Goal: Check status

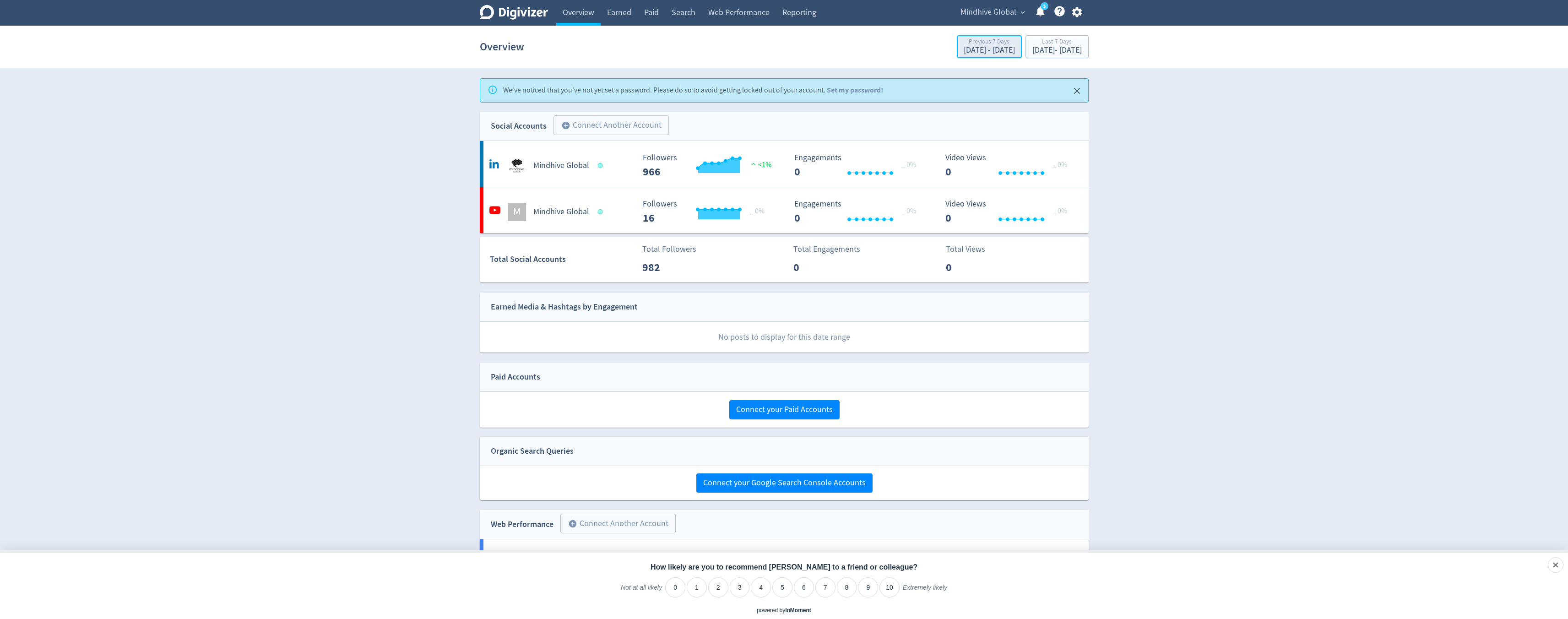
click at [964, 49] on div "[DATE] - [DATE]" at bounding box center [989, 51] width 51 height 9
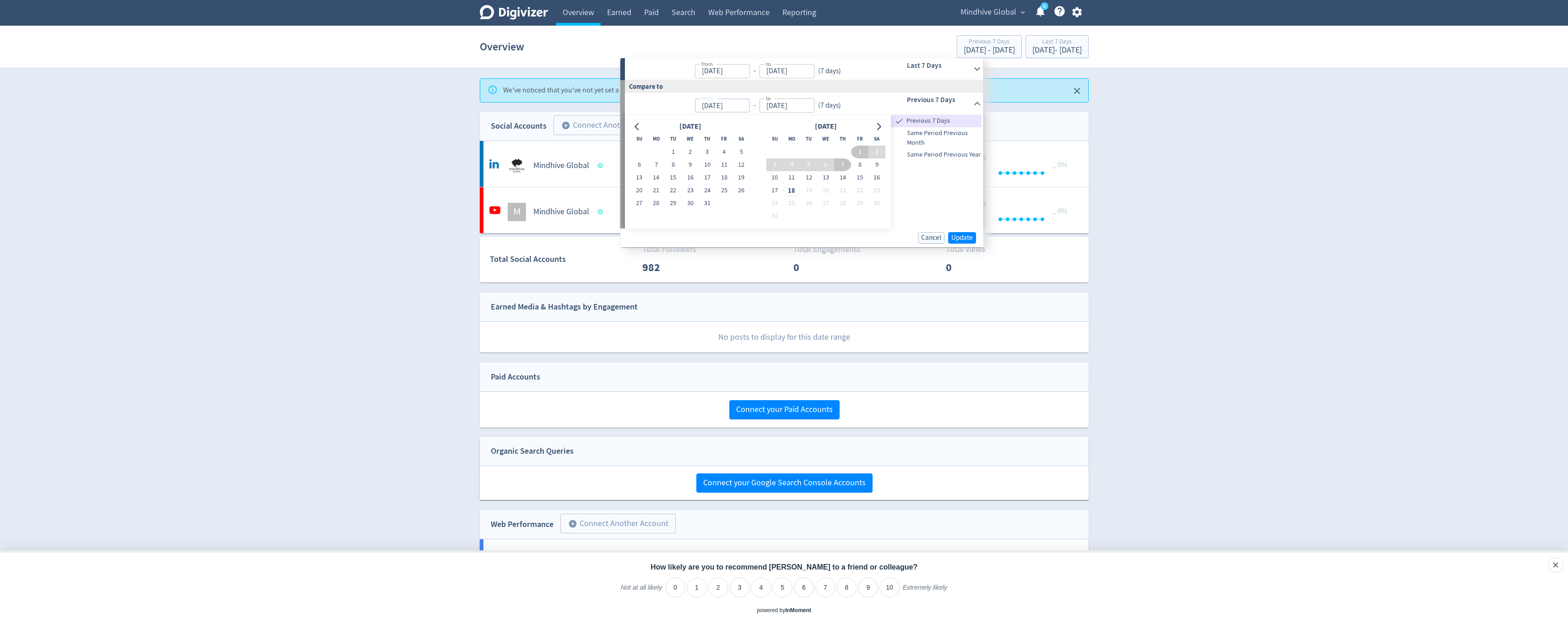
click at [738, 106] on input "[DATE]" at bounding box center [723, 105] width 55 height 14
click at [674, 153] on button "1" at bounding box center [673, 152] width 17 height 13
type input "[DATE]"
click at [796, 105] on input "[DATE]" at bounding box center [787, 105] width 55 height 14
type input "[DATE]"
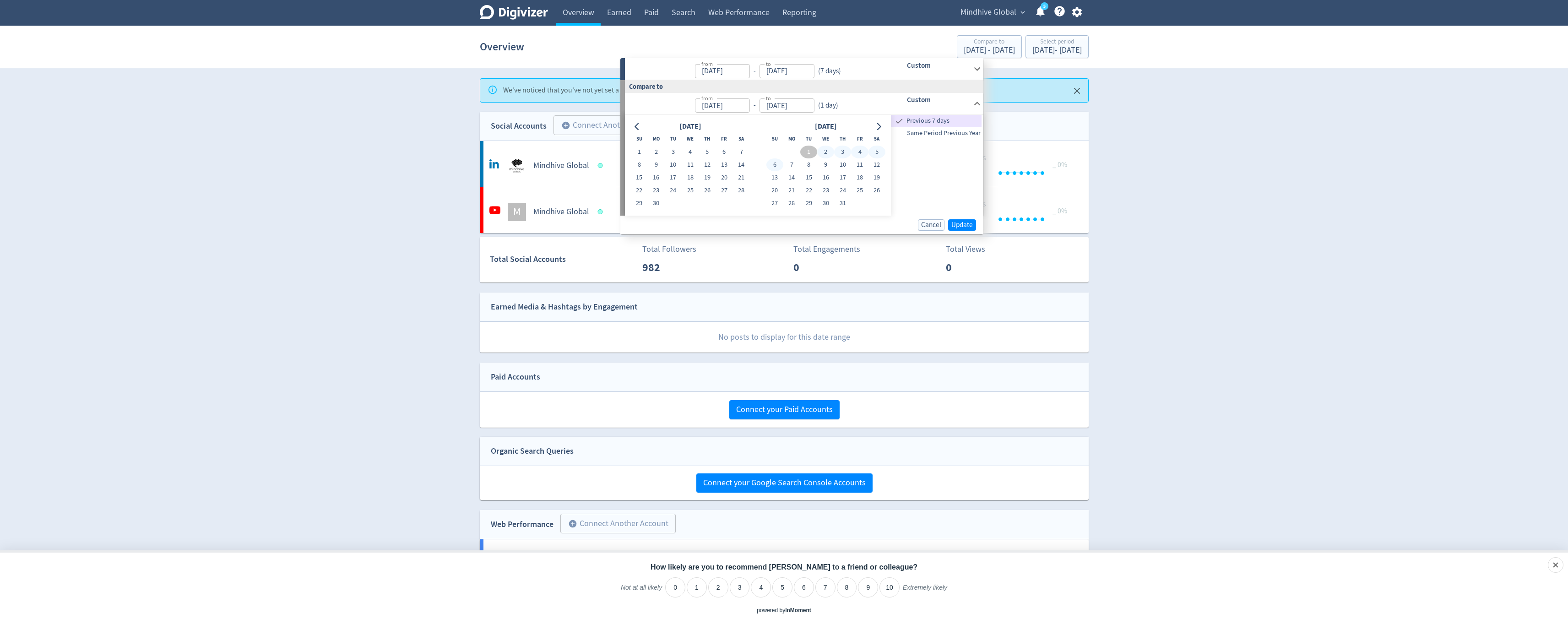
type input "[DATE]"
click at [722, 107] on input "[DATE]" at bounding box center [723, 105] width 55 height 14
type input "[DATE]"
click at [724, 70] on input "[DATE]" at bounding box center [723, 71] width 55 height 14
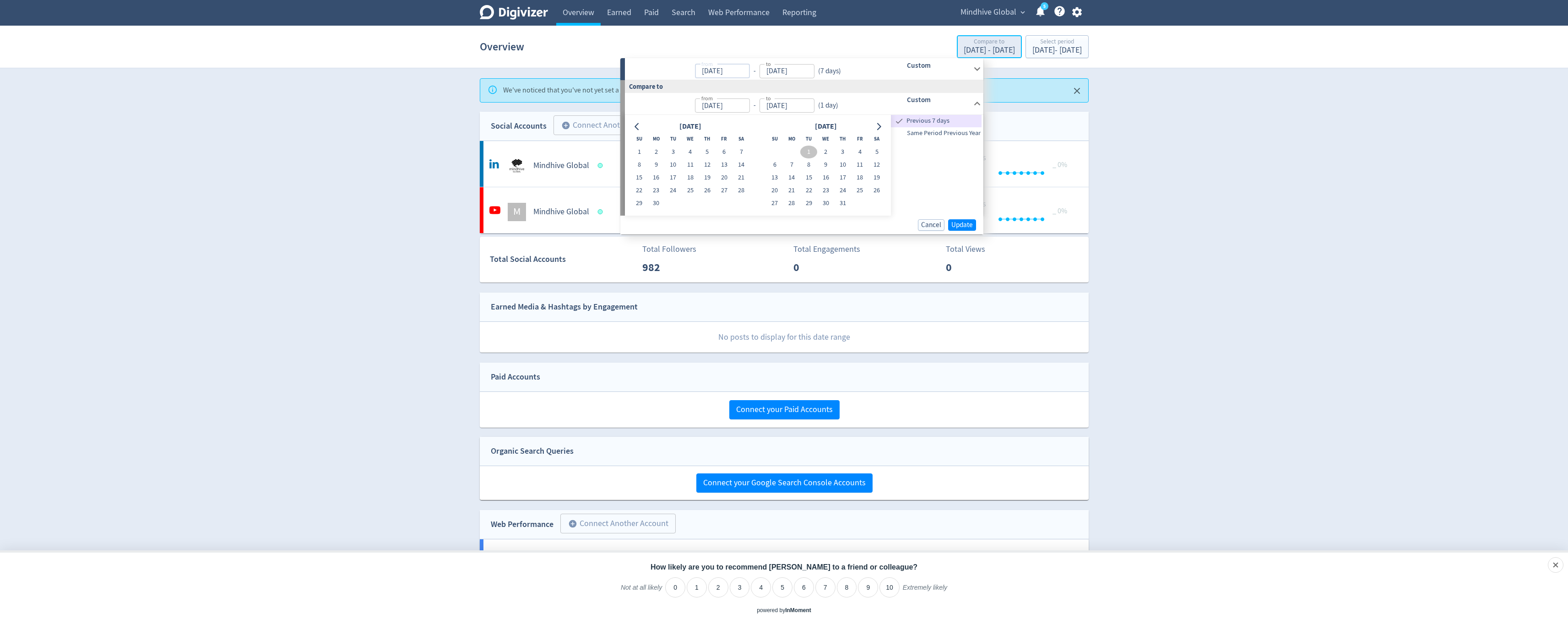
type input "[DATE]"
click at [975, 51] on div "[DATE] - [DATE]" at bounding box center [989, 51] width 51 height 9
click at [733, 71] on input "[DATE]" at bounding box center [723, 71] width 55 height 14
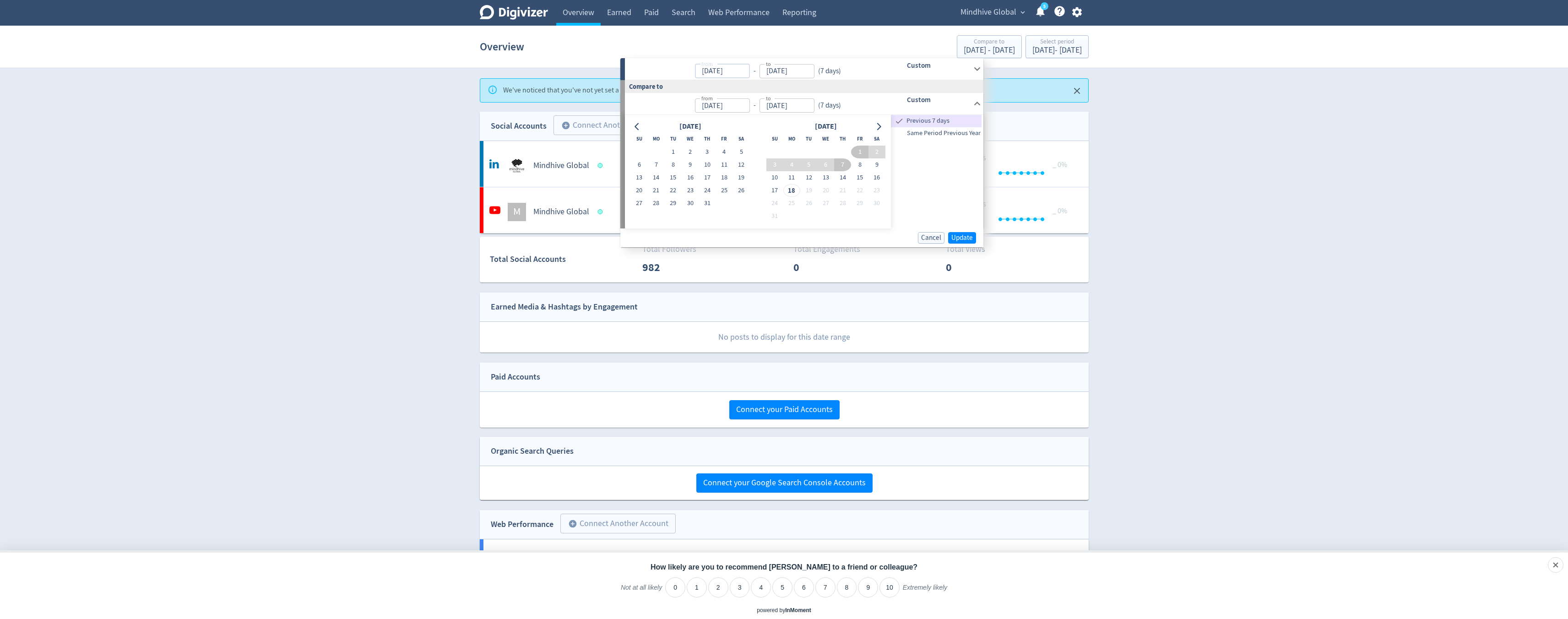
click at [716, 76] on input "[DATE]" at bounding box center [723, 71] width 55 height 14
click at [705, 73] on input "[DATE]" at bounding box center [723, 71] width 55 height 14
click at [719, 85] on div "Compare to" at bounding box center [802, 86] width 363 height 12
click at [723, 75] on input "[DATE]" at bounding box center [723, 71] width 55 height 14
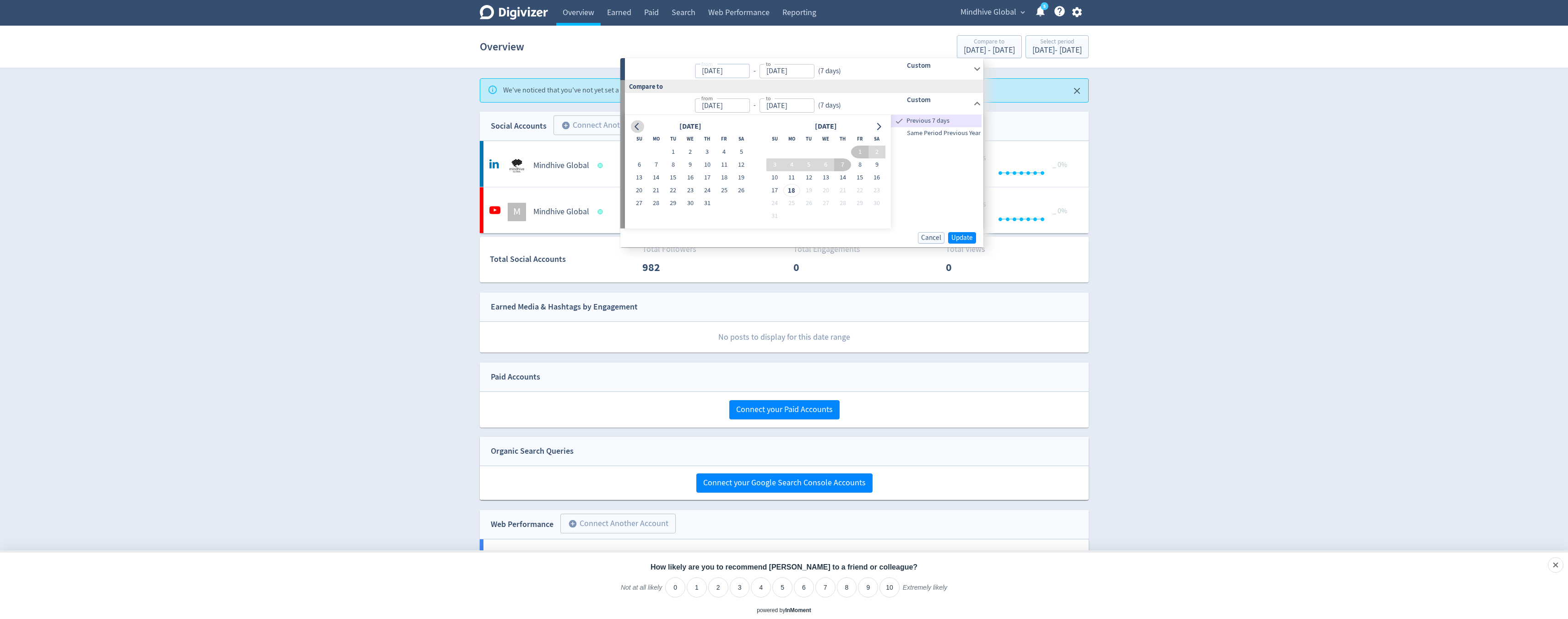
type input "[DATE]"
click at [637, 127] on icon "Go to previous month" at bounding box center [637, 127] width 7 height 7
drag, startPoint x: 642, startPoint y: 147, endPoint x: 702, endPoint y: 116, distance: 67.5
click at [642, 147] on button "1" at bounding box center [639, 152] width 17 height 13
type input "[DATE]"
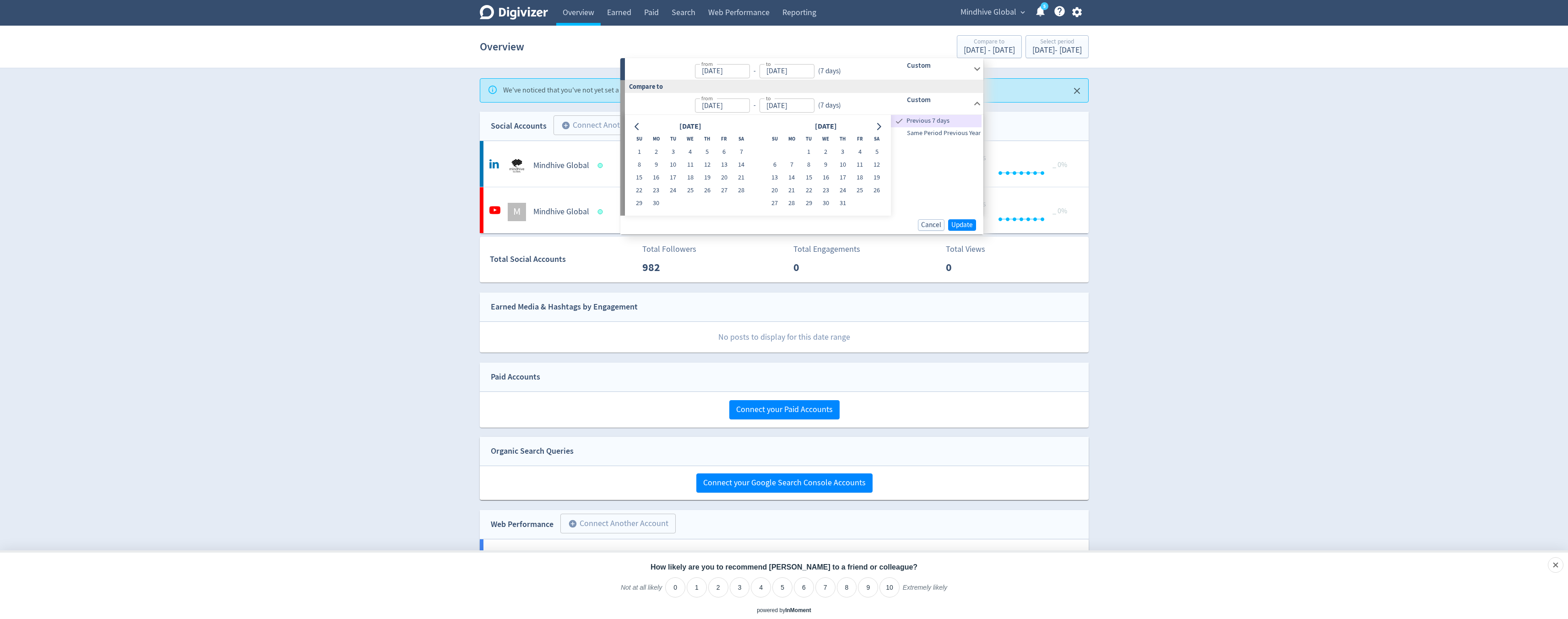
type input "[DATE]"
click at [715, 72] on input "[DATE]" at bounding box center [723, 71] width 55 height 14
type input "[DATE]"
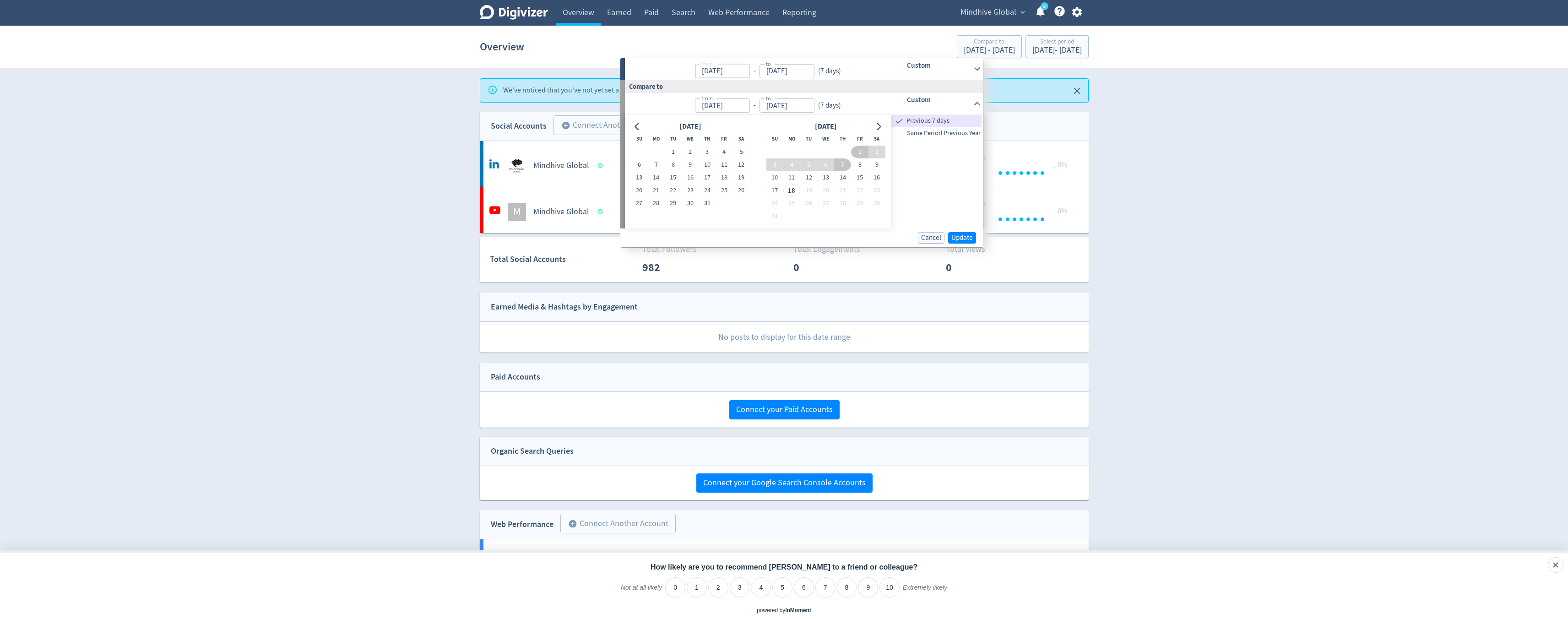
click at [724, 69] on input "[DATE]" at bounding box center [723, 71] width 55 height 14
click at [707, 72] on input "[DATE]" at bounding box center [723, 71] width 55 height 14
type input "[DATE]"
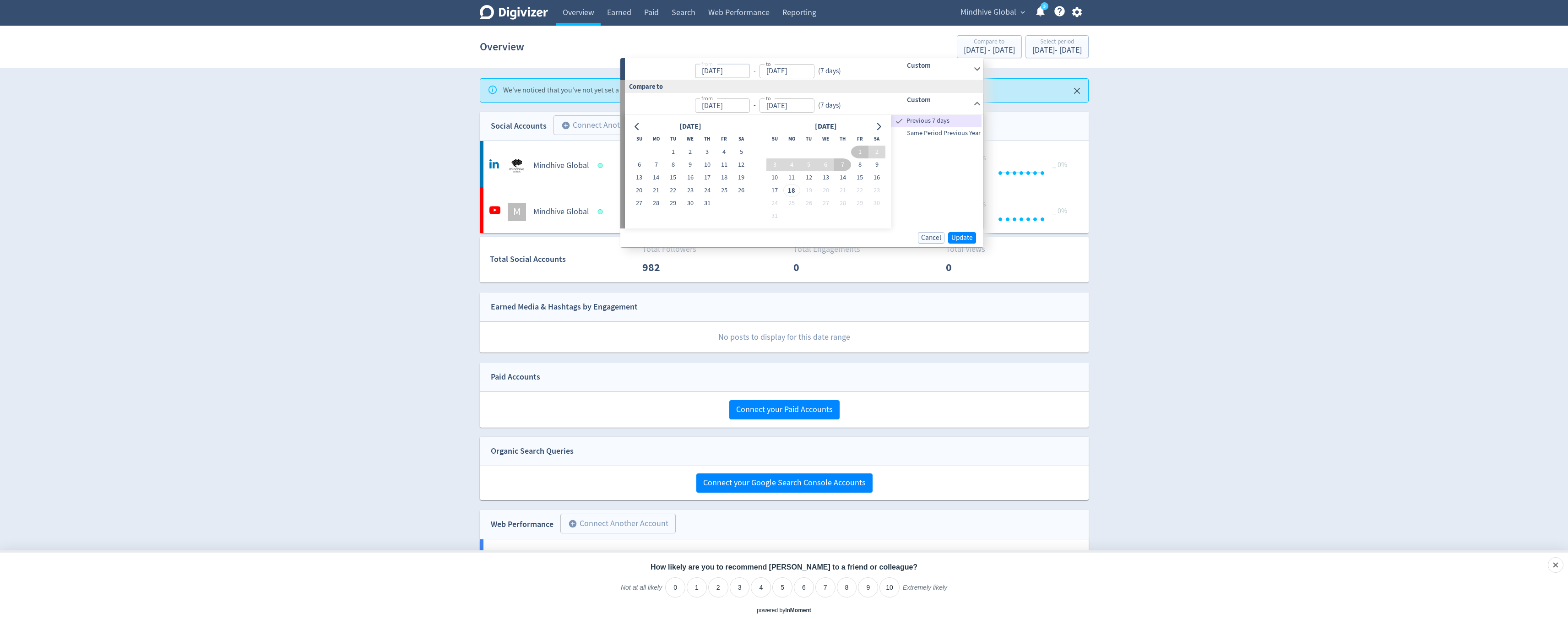
type input "[DATE]"
click at [750, 74] on input "[DATE]" at bounding box center [723, 71] width 55 height 14
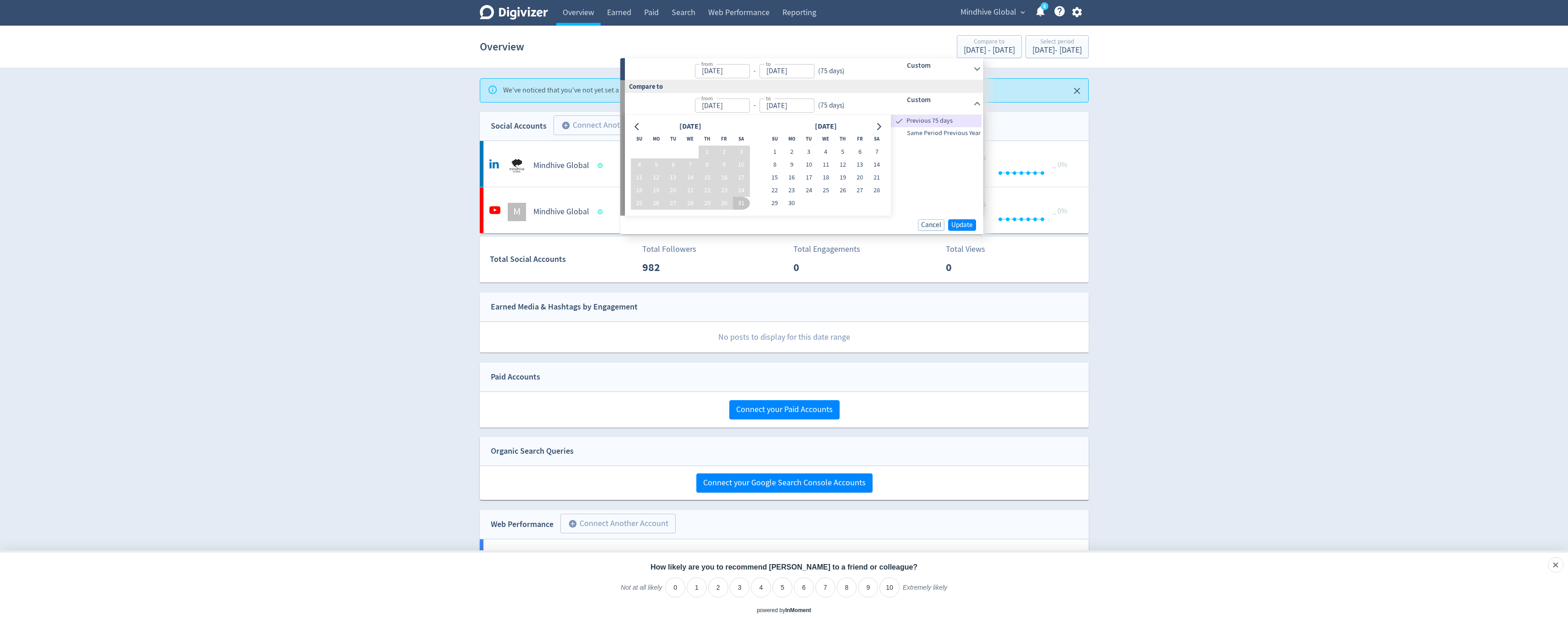
click at [750, 72] on input "[DATE]" at bounding box center [723, 71] width 55 height 14
click at [771, 71] on input "[DATE]" at bounding box center [787, 71] width 55 height 14
click at [780, 68] on input "[DATE]" at bounding box center [787, 71] width 55 height 14
type input "[DATE]"
click at [856, 74] on div "from [DATE] from - to [DATE] to ( 75 days )" at bounding box center [753, 69] width 256 height 21
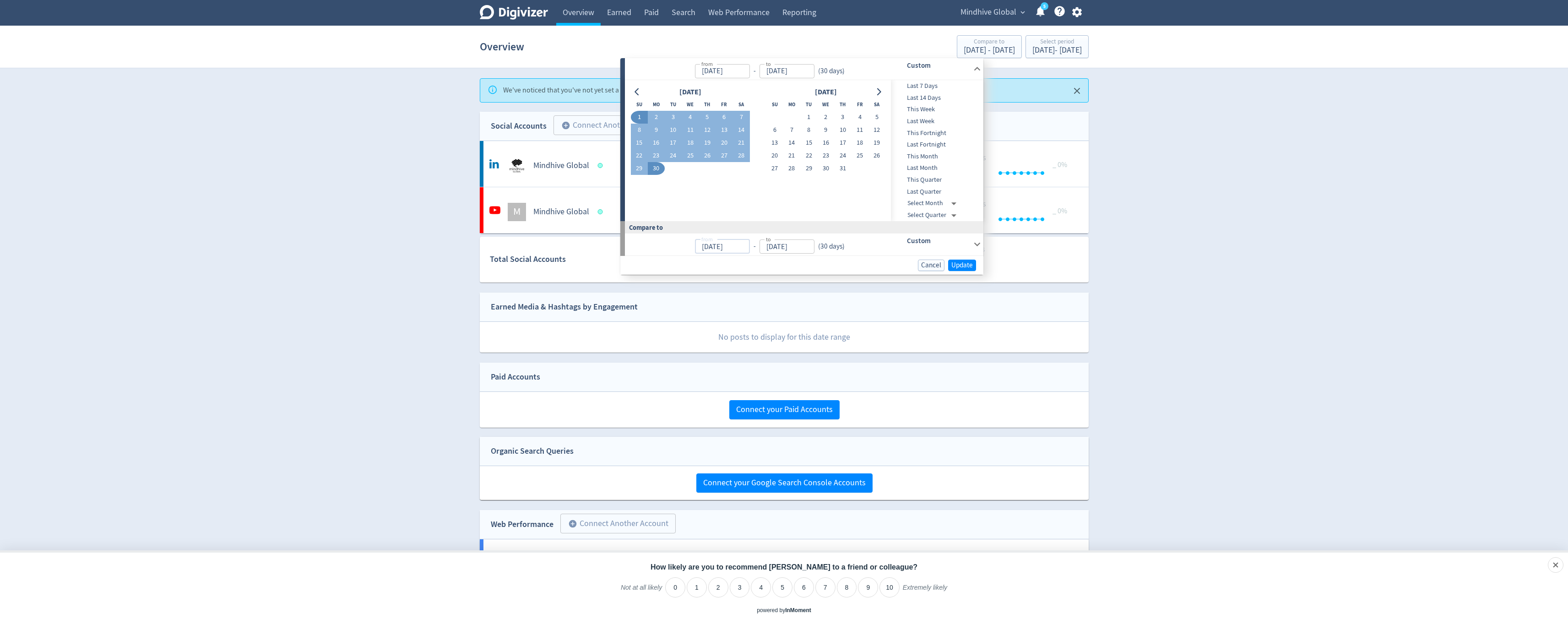
click at [712, 248] on input "[DATE]" at bounding box center [723, 246] width 55 height 14
click at [708, 247] on input "[DATE]" at bounding box center [723, 246] width 55 height 14
click at [717, 250] on input "[DATE]" at bounding box center [723, 246] width 55 height 14
type input "[DATE]"
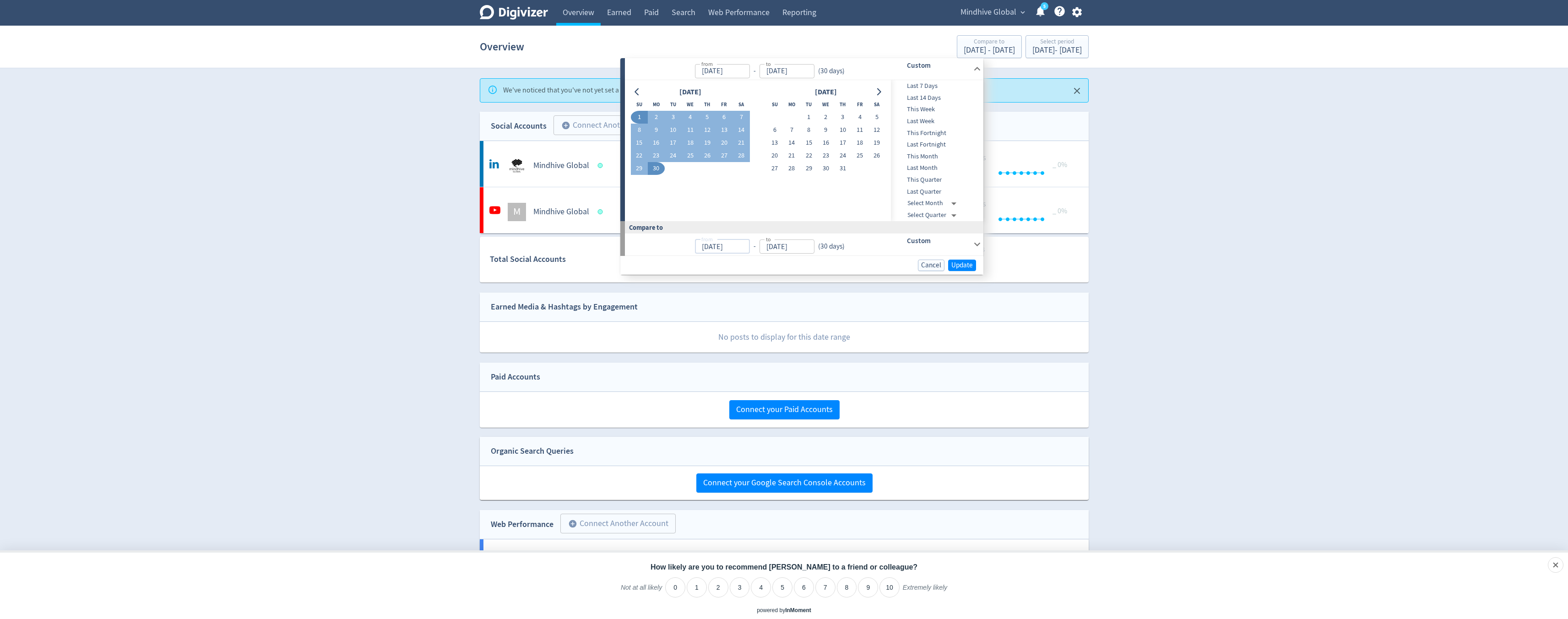
click at [750, 247] on input "[DATE]" at bounding box center [723, 246] width 55 height 14
type input "[DATE]"
click at [716, 244] on input "[DATE]" at bounding box center [723, 246] width 55 height 14
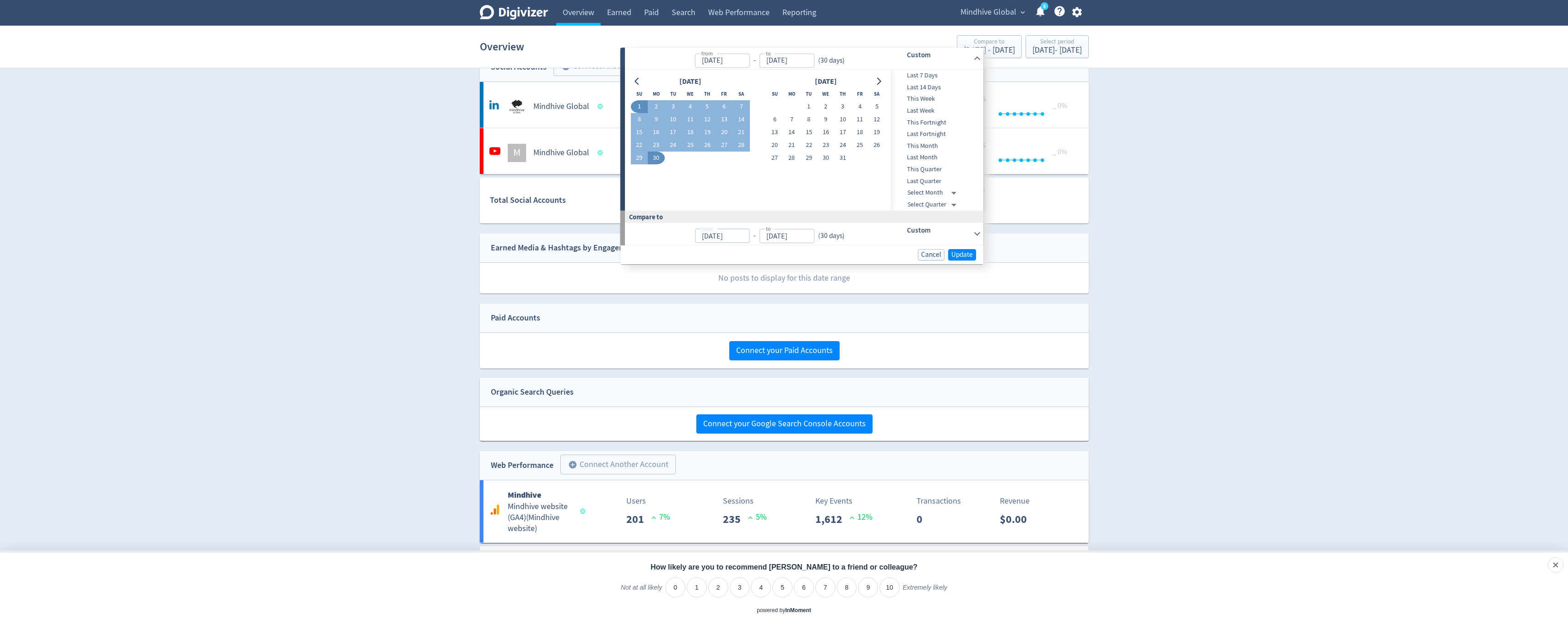
scroll to position [72, 0]
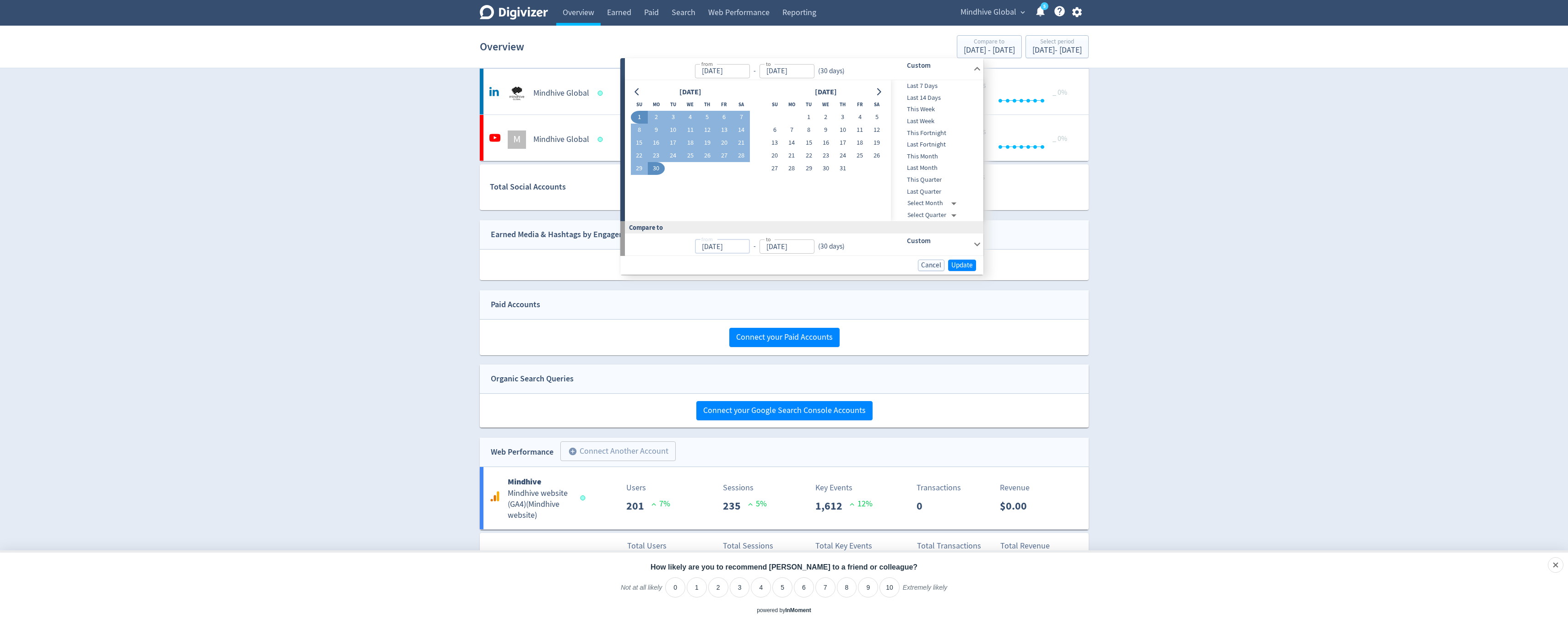
type input "[DATE]"
click at [750, 248] on input "[DATE]" at bounding box center [723, 246] width 55 height 14
type input "[DATE]"
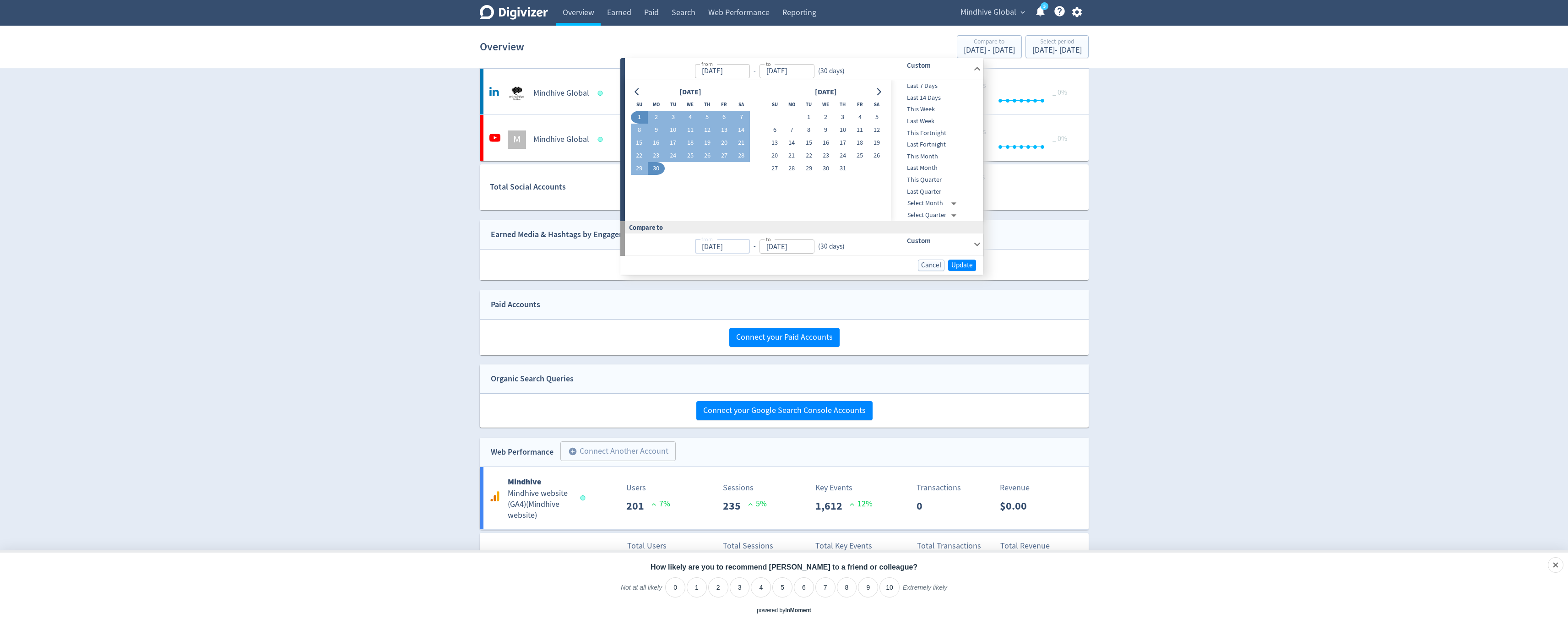
click at [734, 248] on input "[DATE]" at bounding box center [723, 246] width 55 height 14
click at [709, 247] on input "[DATE]" at bounding box center [723, 246] width 55 height 14
type input "[DATE]"
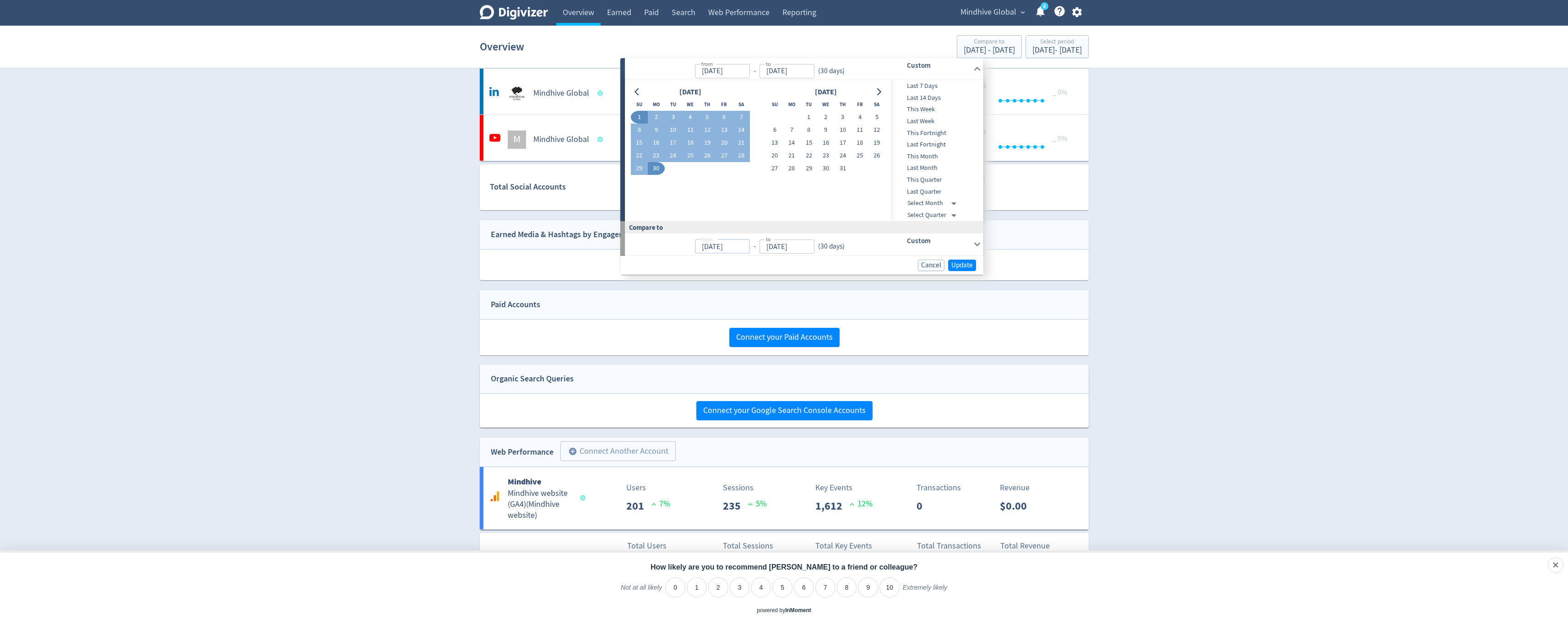
click at [722, 74] on input "[DATE]" at bounding box center [723, 71] width 55 height 14
click at [808, 119] on button "1" at bounding box center [809, 117] width 17 height 13
type input "[DATE]"
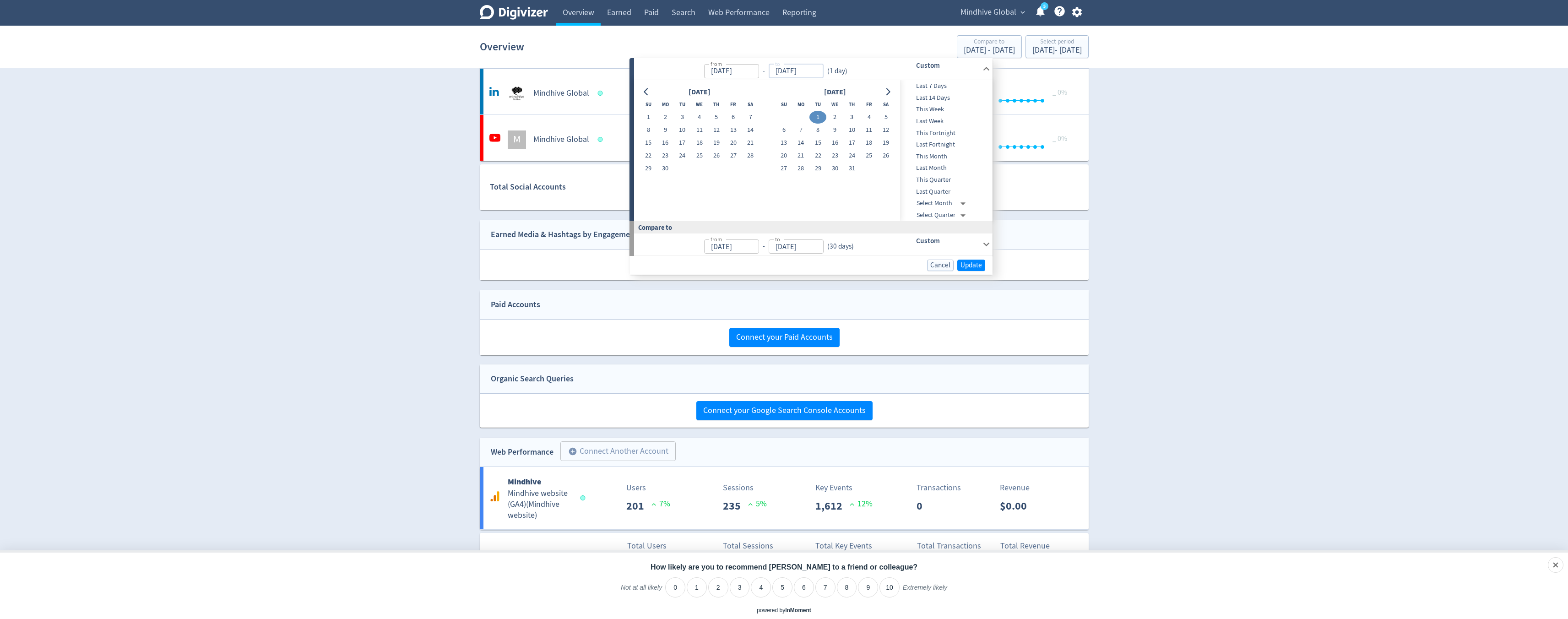
click at [799, 65] on input "[DATE]" at bounding box center [796, 71] width 55 height 14
type input "[DATE]"
click at [852, 169] on button "31" at bounding box center [852, 168] width 17 height 13
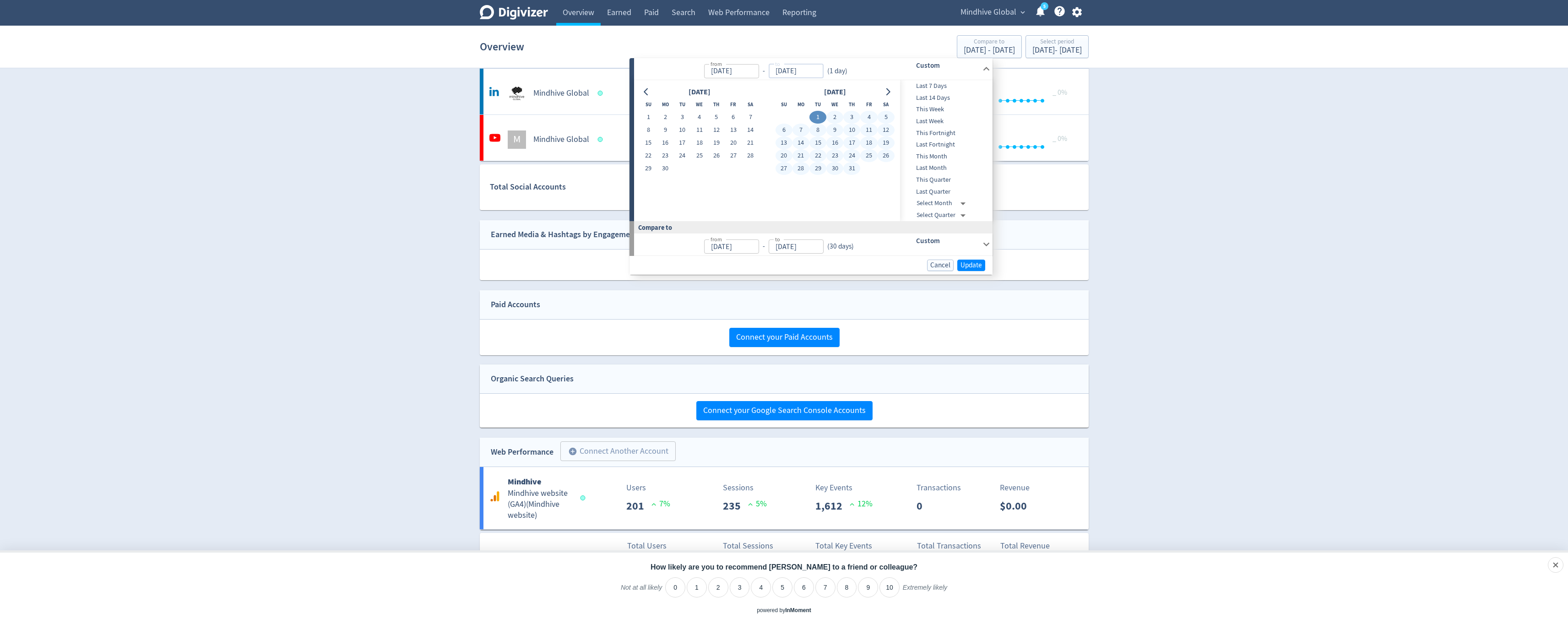
type input "[DATE]"
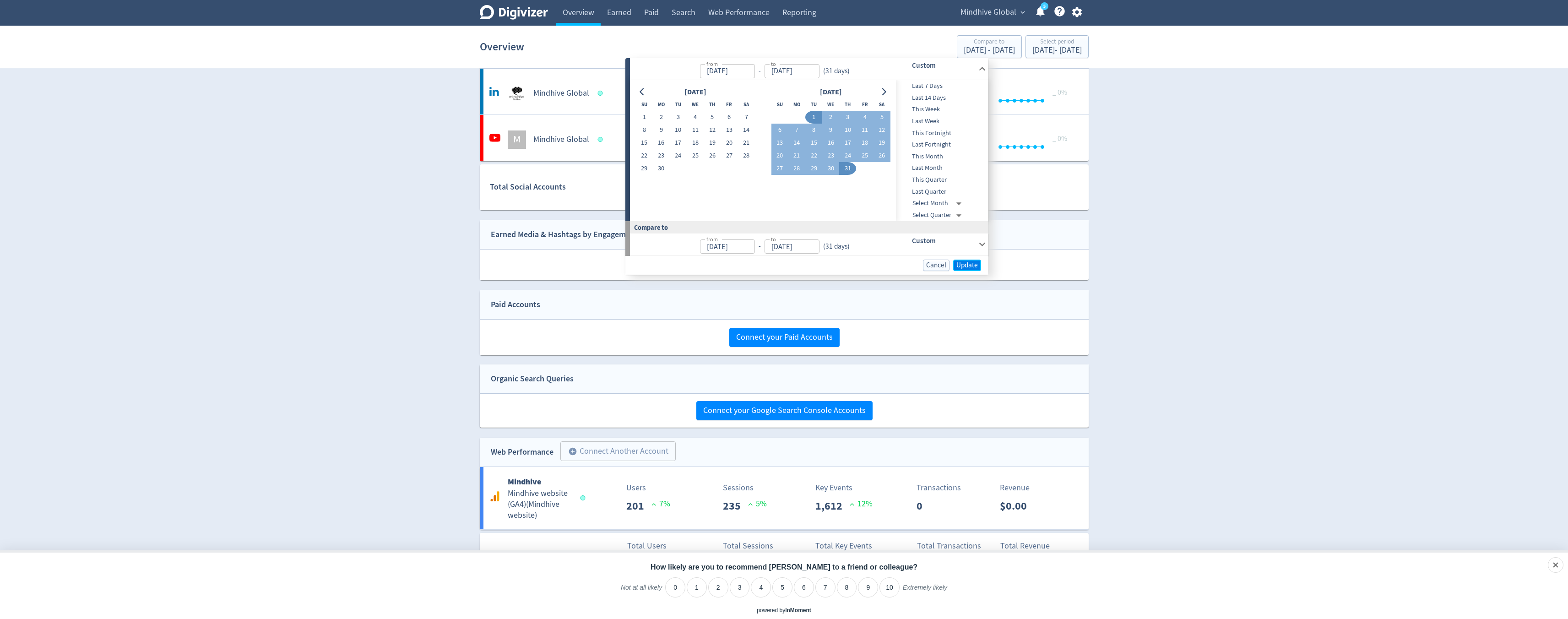
click at [963, 265] on span "Update" at bounding box center [967, 265] width 21 height 7
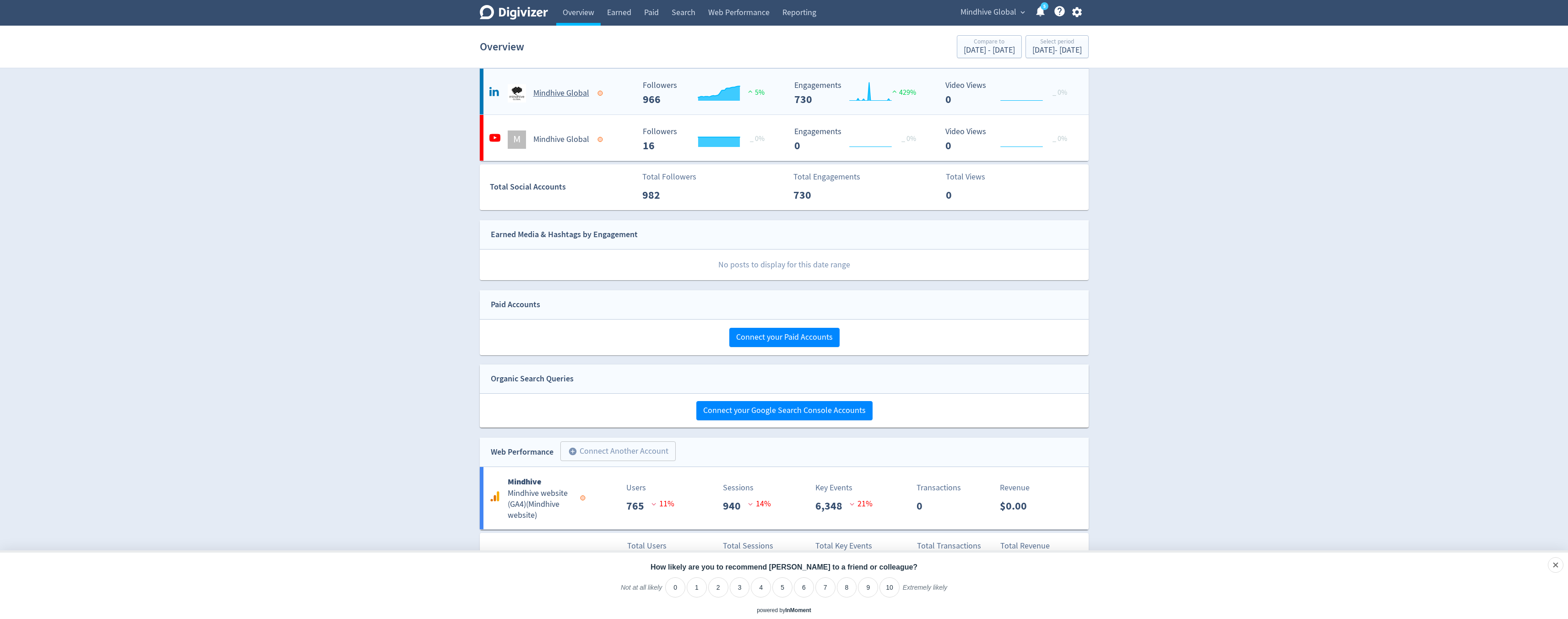
click at [627, 93] on div "Mindhive Global" at bounding box center [561, 93] width 148 height 18
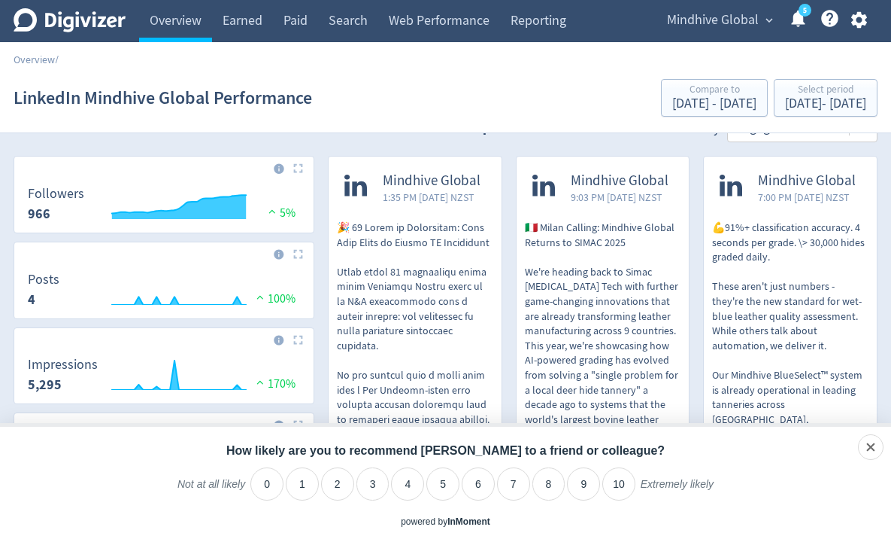
scroll to position [12, 0]
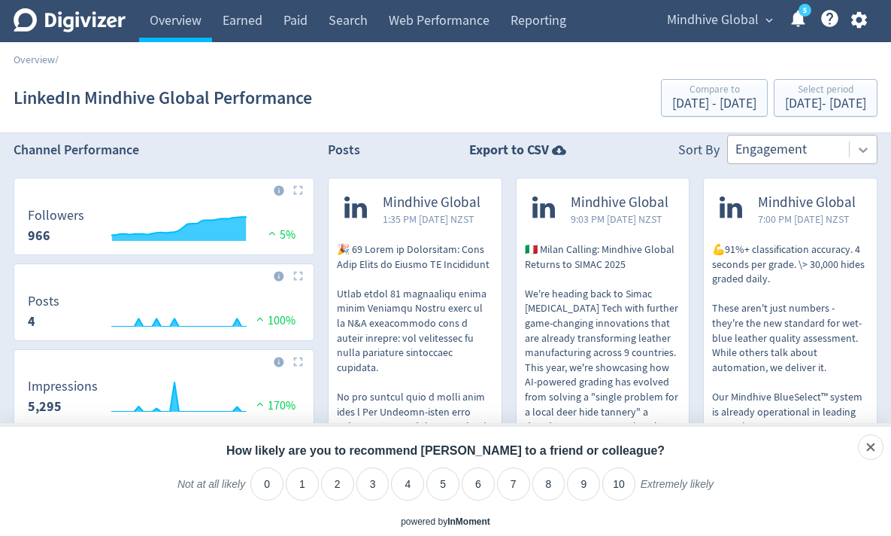
click at [862, 153] on icon at bounding box center [863, 149] width 15 height 15
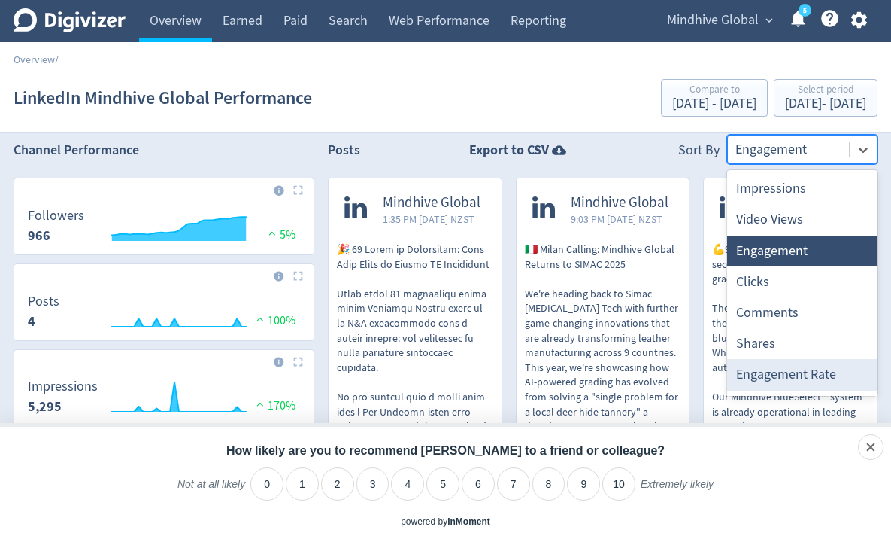
click at [796, 384] on div "Engagement Rate" at bounding box center [802, 374] width 150 height 31
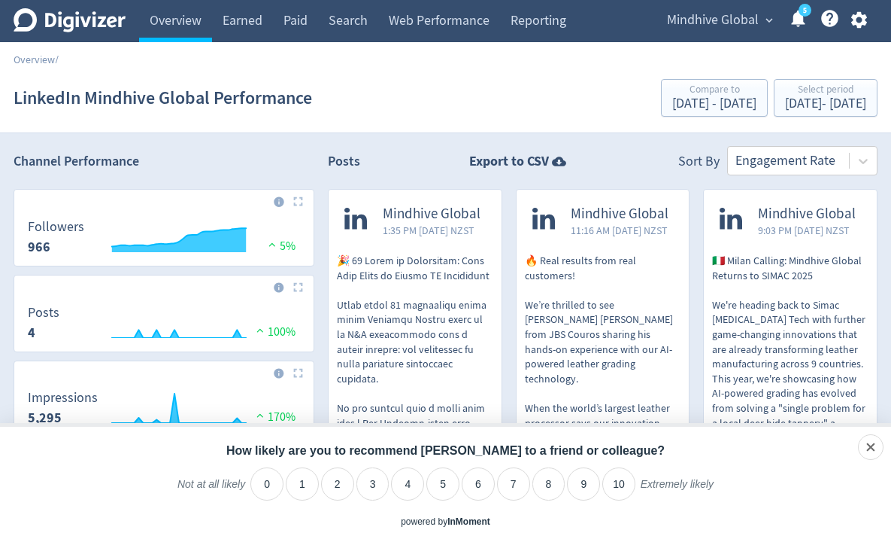
scroll to position [0, 0]
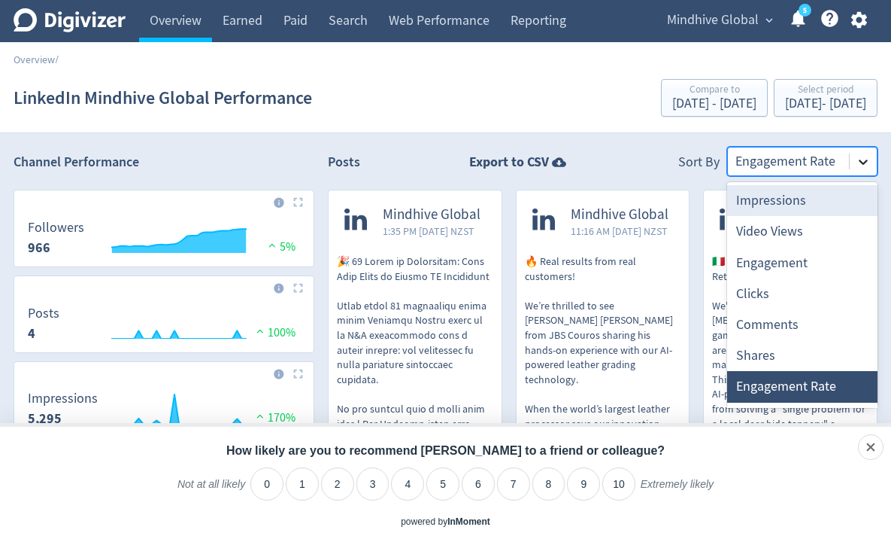
click at [863, 163] on icon at bounding box center [863, 161] width 9 height 5
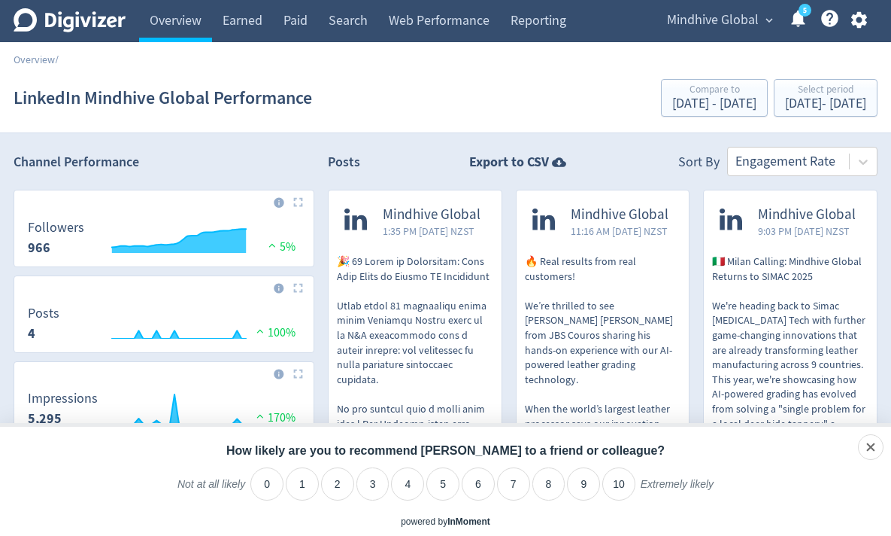
click at [408, 130] on section "LinkedIn Mindhive Global Performance Compare to [DATE] - [DATE] Select period […" at bounding box center [445, 98] width 891 height 70
